Goal: Transaction & Acquisition: Book appointment/travel/reservation

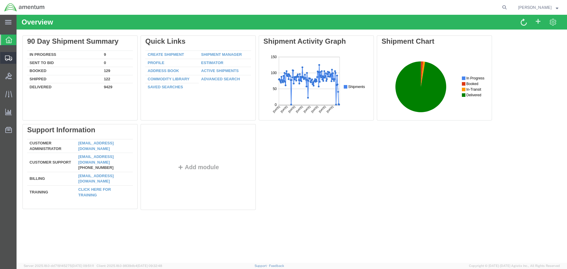
click at [0, 0] on span "Create Shipment" at bounding box center [0, 0] width 0 height 0
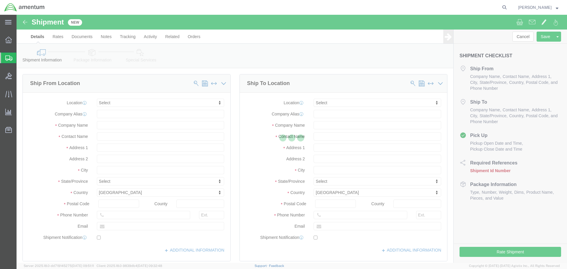
select select
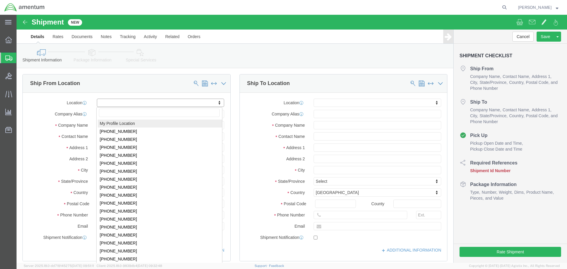
select select "MYPROFILE"
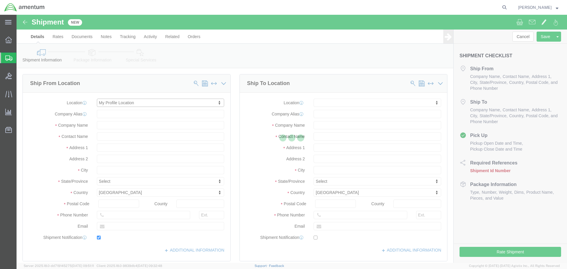
type input "[STREET_ADDRESS]"
type input "92154"
type input "[PHONE_NUMBER]"
type input "[PERSON_NAME][EMAIL_ADDRESS][PERSON_NAME][DOMAIN_NAME]"
checkbox input "true"
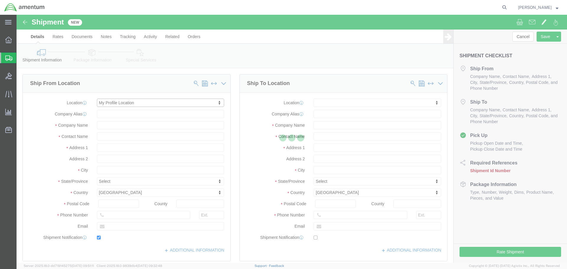
type input "Amentum Services, Inc."
type input "[PERSON_NAME]"
type input "[GEOGRAPHIC_DATA]"
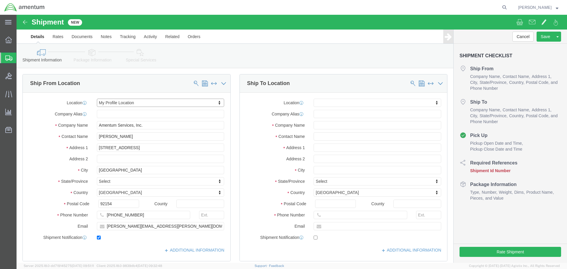
select select "CA"
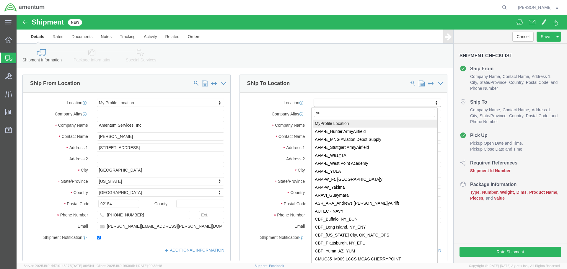
type input "yum"
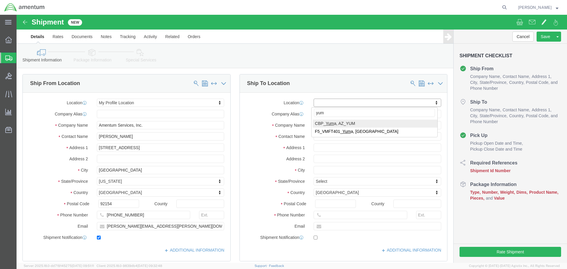
select select "49951"
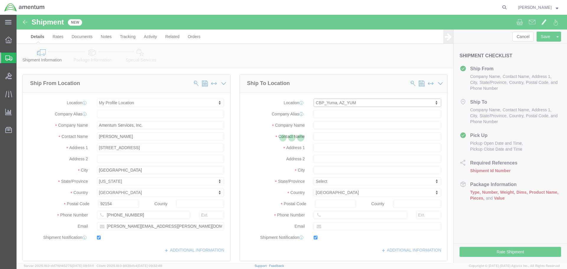
type input "[STREET_ADDRESS]"
type input "85365"
type input "[PHONE_NUMBER]"
type input "215"
type input "[PERSON_NAME][EMAIL_ADDRESS][PERSON_NAME][DOMAIN_NAME]"
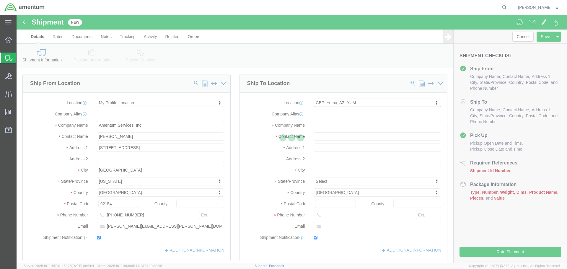
checkbox input "true"
type input "Amentum Services, Inc"
type input "[PERSON_NAME]"
type input "Yuma"
select select "AZ"
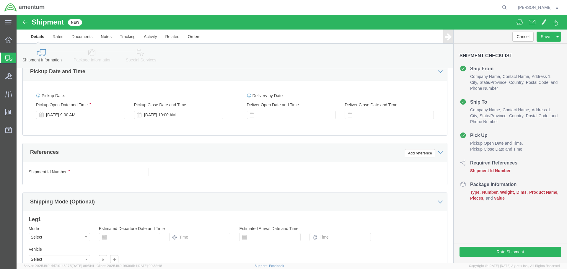
scroll to position [207, 0]
click div "[DATE] 9:00 AM"
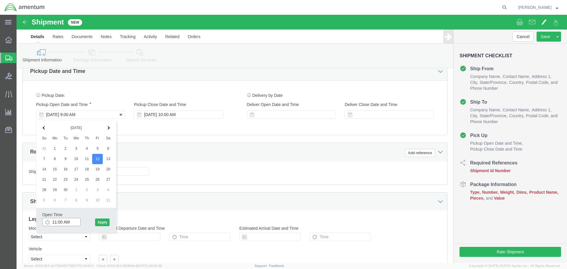
type input "12:00 PM"
click div "Open Time 12:00 PM [DATE] 9:00 AM - [DATE] 9:00 AM Cancel Apply"
click button "Apply"
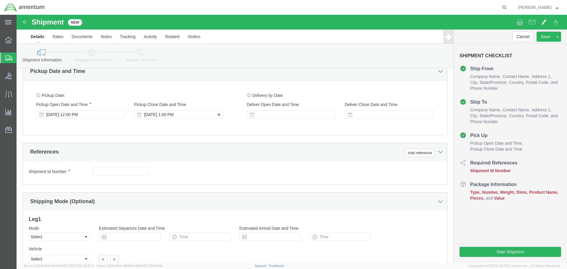
click div "[DATE] 1:00 PM"
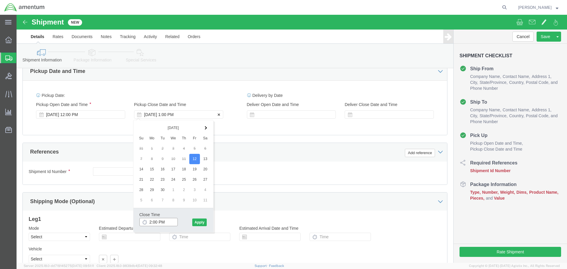
type input "3:00 PM"
click div "Close Time 3:00 PM [DATE] 1:00 PM - [DATE] 1:00 PM Cancel Apply"
click button "Apply"
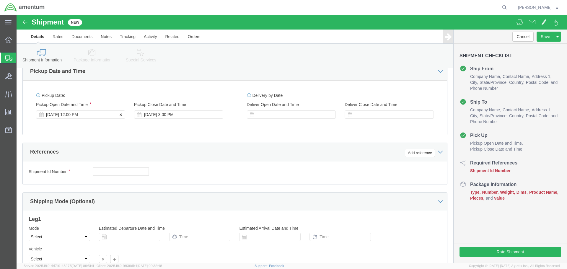
click div "[DATE] 12:00 PM"
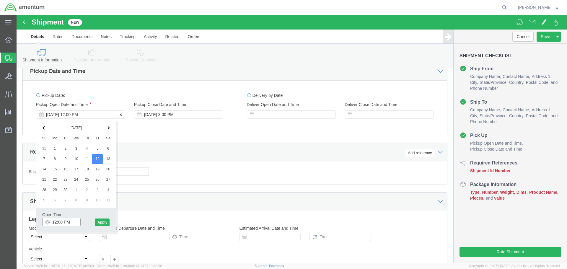
type input "11:00 AM"
click button "Apply"
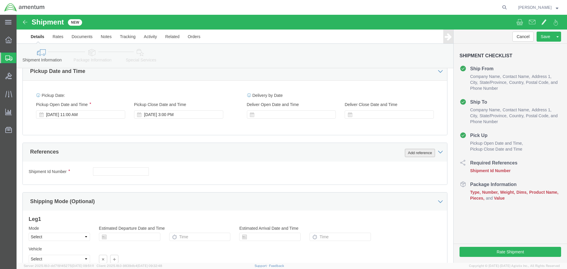
click button "Add reference"
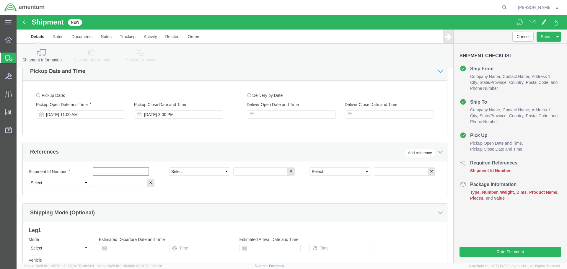
click input "text"
type input "N846BP"
select select "PROJNUM"
type input "6118.03.03.2219.000.SDC.0000"
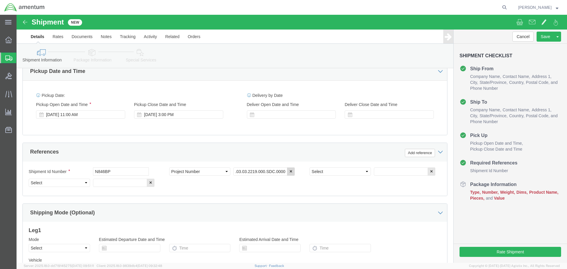
scroll to position [0, 0]
select select "DEPT"
type input "CBP"
select select "CUSTREF"
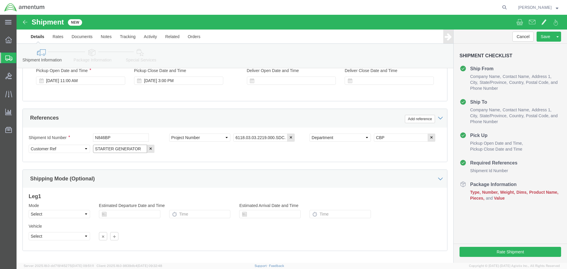
scroll to position [270, 0]
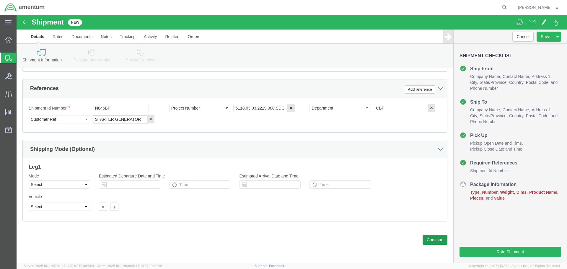
type input "STARTER GENERATOR"
click button "Continue"
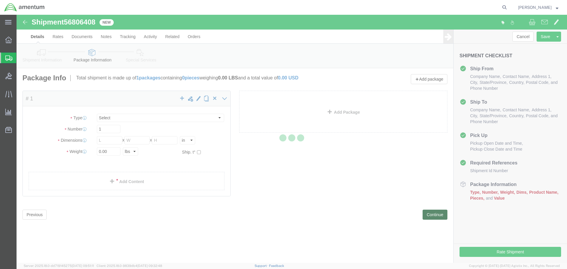
select select "CBOX"
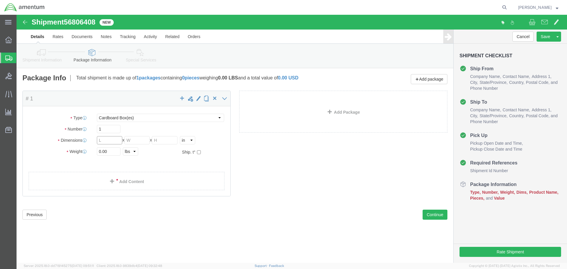
click input "text"
type input "17"
type input "13"
type input "22"
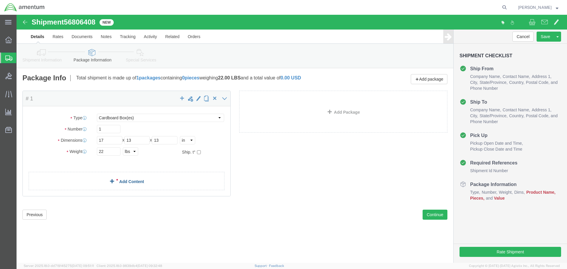
click link "Add Content"
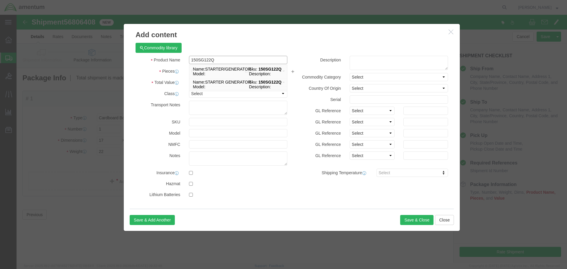
type input "STARTER/GENERATOR"
select select "USD"
type input "150SG122Q"
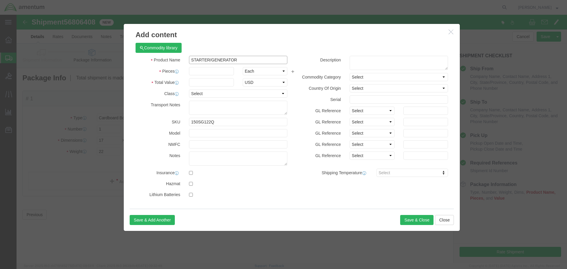
type input "STARTER/GENERATOR"
type input "1"
type input "2400"
type input "7960MM"
click button "Save & Close"
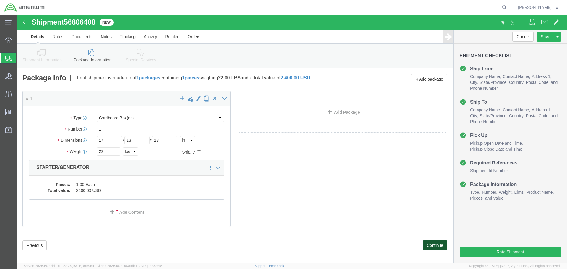
click button "Continue"
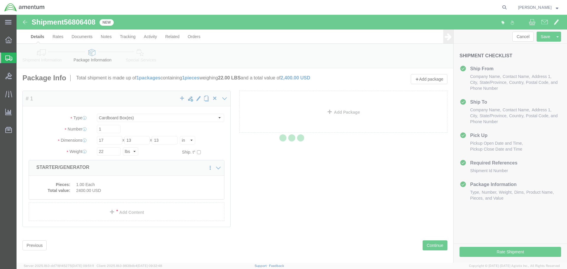
select select
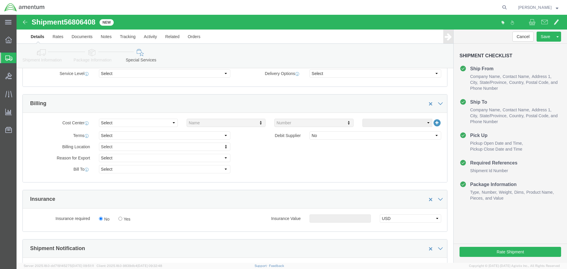
scroll to position [355, 0]
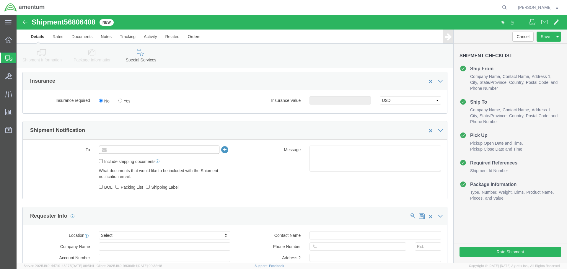
click input "text"
type input "[PERSON_NAME][EMAIL_ADDRESS][PERSON_NAME][DOMAIN_NAME]"
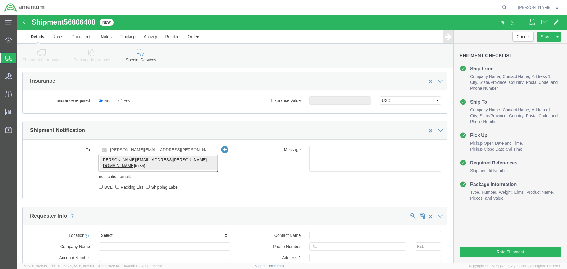
type input "[PERSON_NAME][EMAIL_ADDRESS][PERSON_NAME][DOMAIN_NAME]"
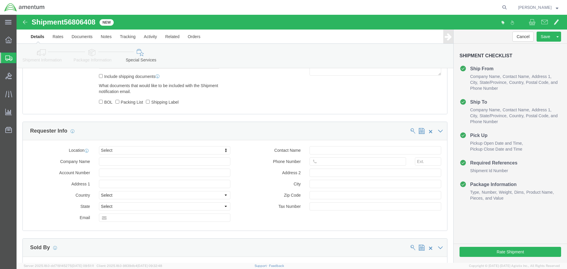
scroll to position [532, 0]
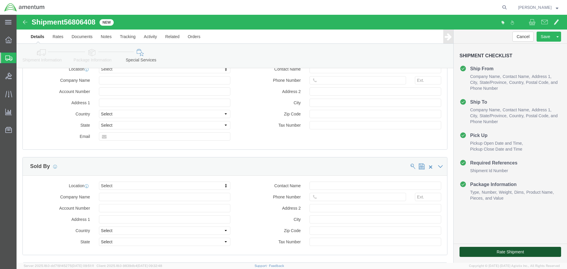
click button "Rate Shipment"
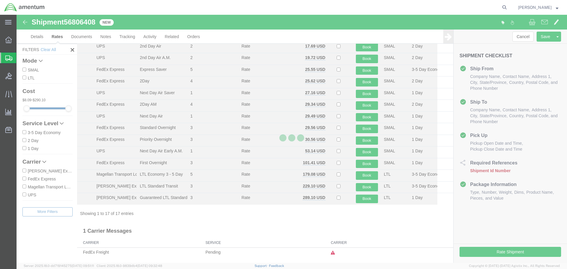
scroll to position [60, 0]
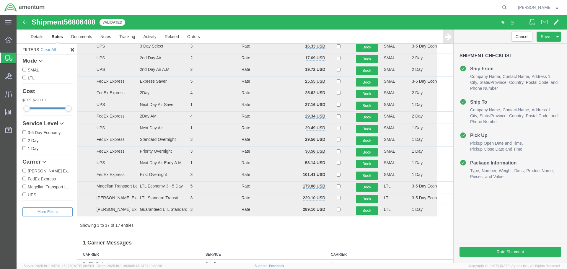
click at [42, 178] on label "FedEx Express" at bounding box center [47, 179] width 50 height 7
click at [26, 178] on input "FedEx Express" at bounding box center [24, 179] width 4 height 4
checkbox input "true"
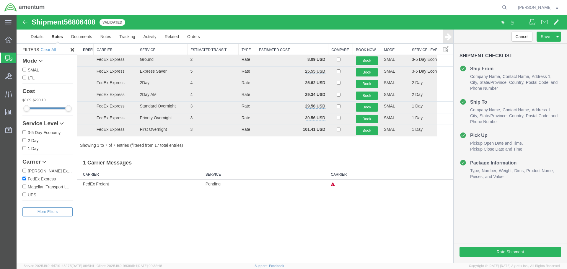
scroll to position [0, 0]
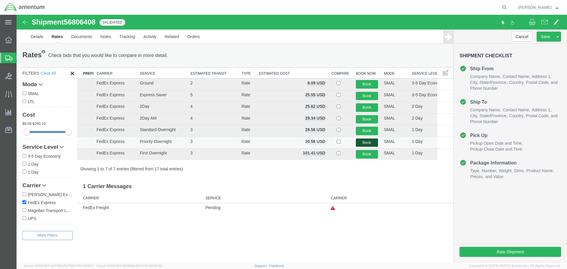
click at [365, 139] on button "Book" at bounding box center [367, 143] width 22 height 9
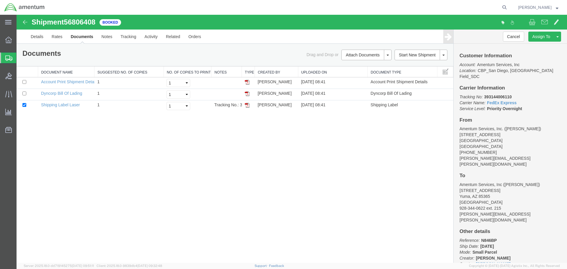
click at [54, 151] on div "Shipment 56806408 3 of 3 Booked Details Rates Documents Notes Tracking Activity…" at bounding box center [292, 139] width 551 height 248
click at [503, 95] on b "393144006110" at bounding box center [497, 97] width 27 height 5
copy b "393144006110"
click at [532, 103] on p "Tracking No: 393144006110 Carrier Name: FedEx Express FedEx Express Service Lev…" at bounding box center [511, 103] width 102 height 18
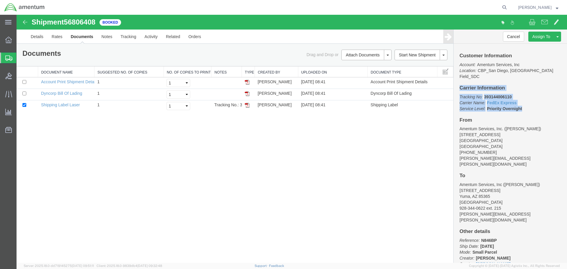
drag, startPoint x: 529, startPoint y: 103, endPoint x: 460, endPoint y: 81, distance: 72.2
click at [460, 81] on div "Customer Information Account: Amentum Services, Inc Location: [GEOGRAPHIC_DATA]…" at bounding box center [510, 153] width 113 height 219
copy div "Carrier Information Tracking No: 393144006110 Carrier Name: FedEx Express FedEx…"
click at [43, 40] on link "Details" at bounding box center [37, 37] width 21 height 14
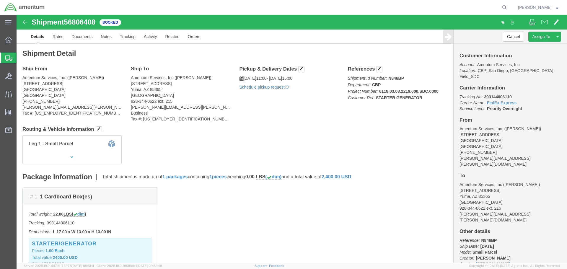
click link "Schedule pickup request"
